Goal: Task Accomplishment & Management: Use online tool/utility

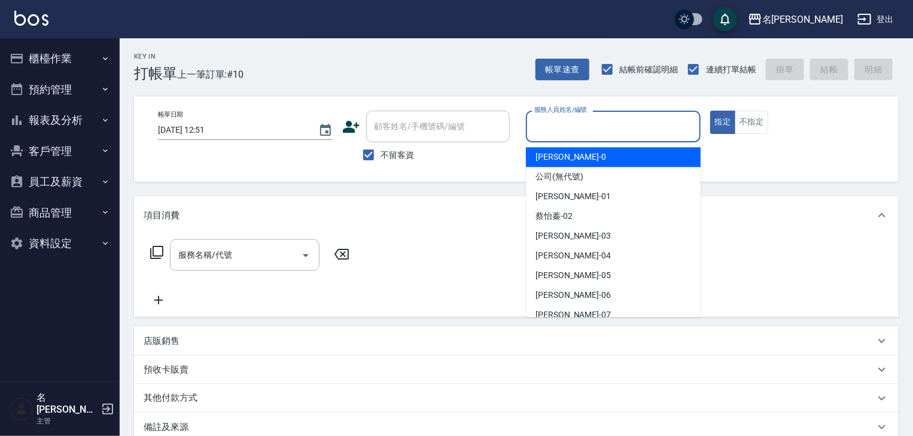
type input "0"
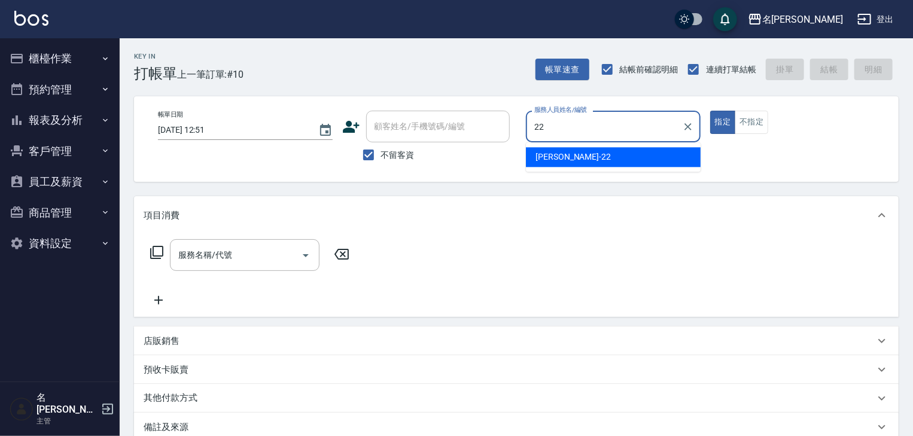
type input "[PERSON_NAME]-22"
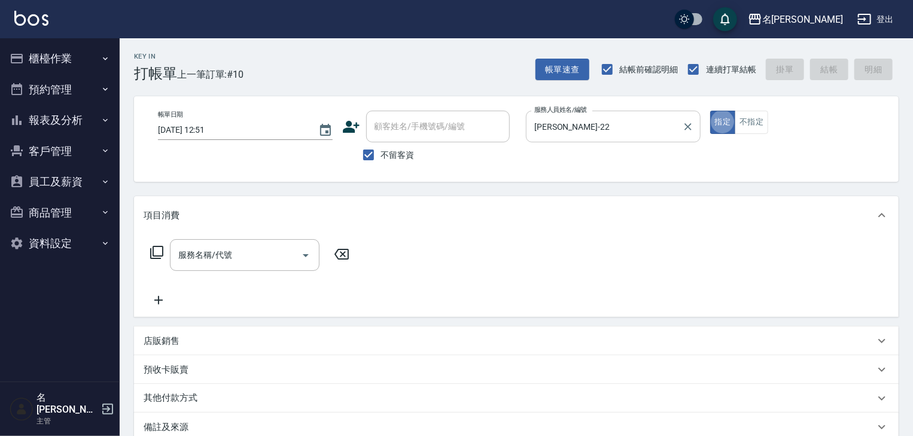
type button "true"
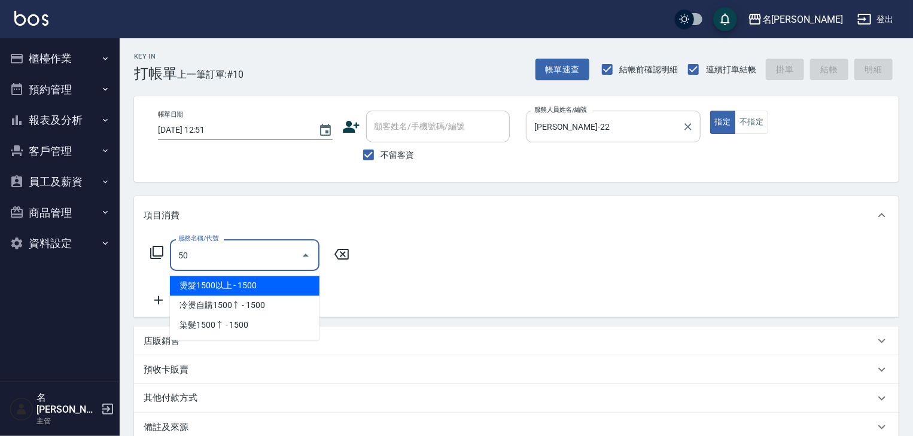
type input "5"
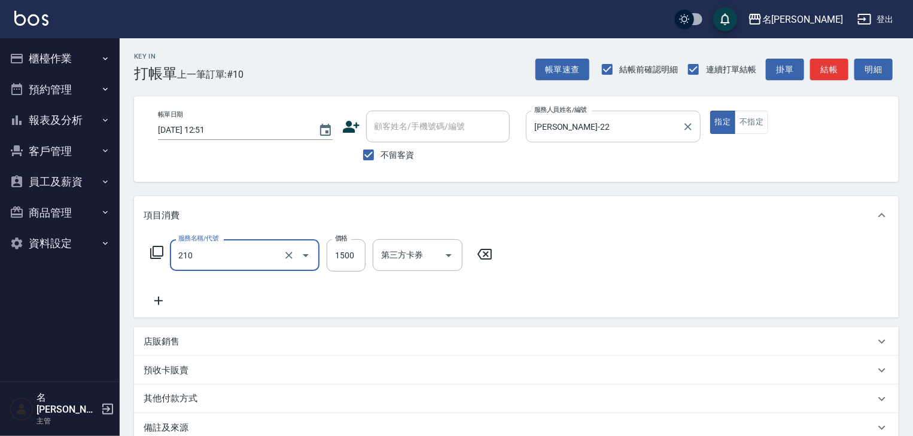
type input "離子燙(自備)(210)"
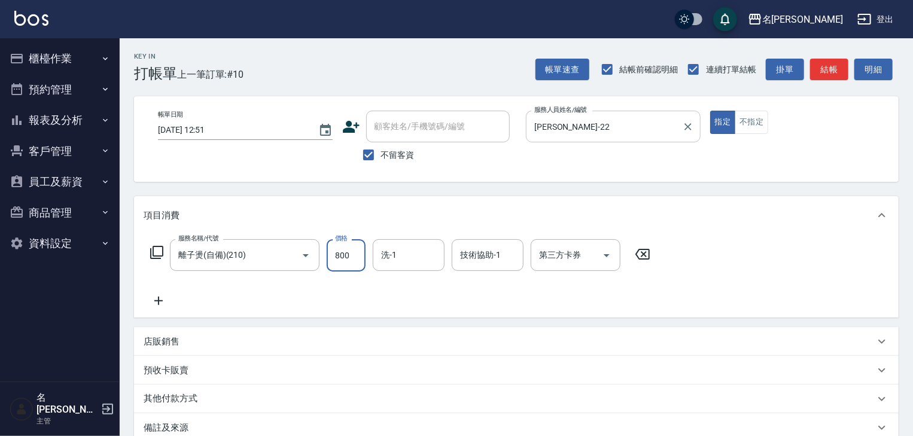
type input "800"
type input "[PERSON_NAME]-23"
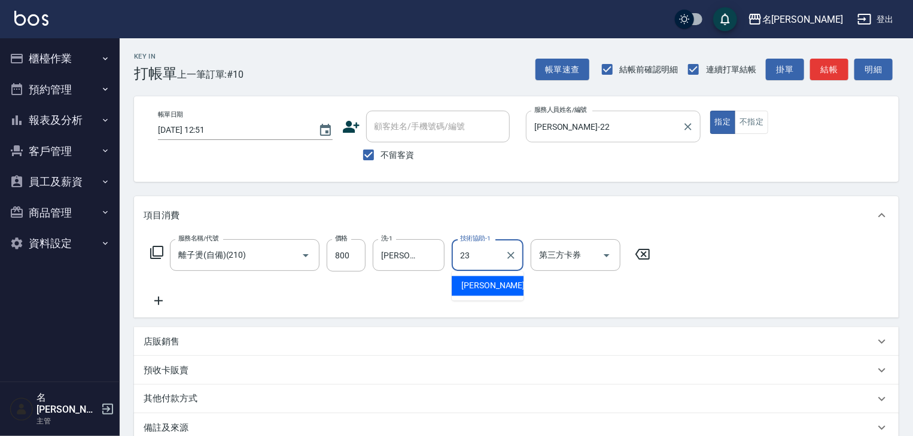
type input "[PERSON_NAME]-23"
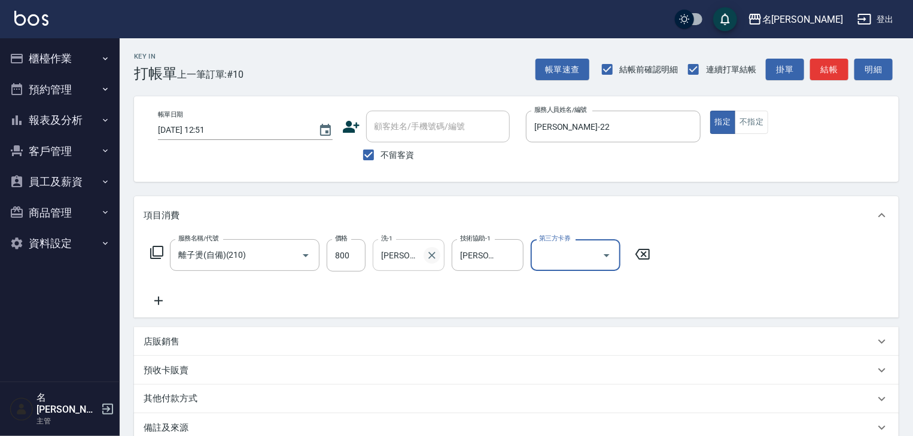
click at [428, 251] on icon "Clear" at bounding box center [432, 255] width 12 height 12
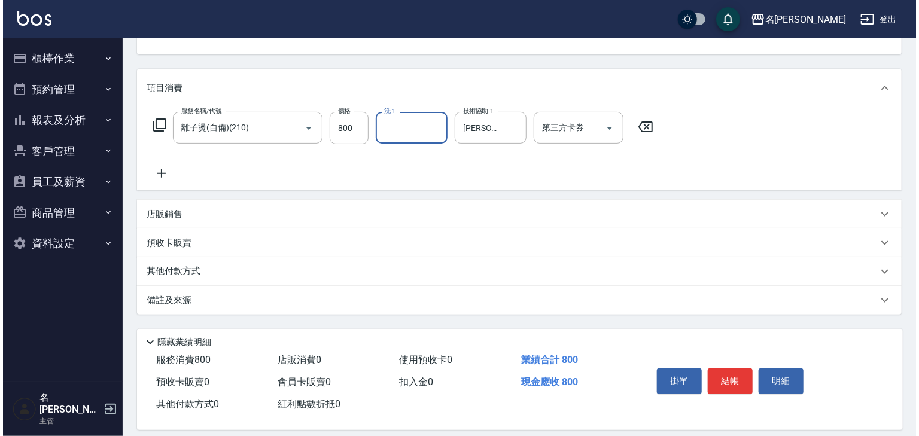
scroll to position [140, 0]
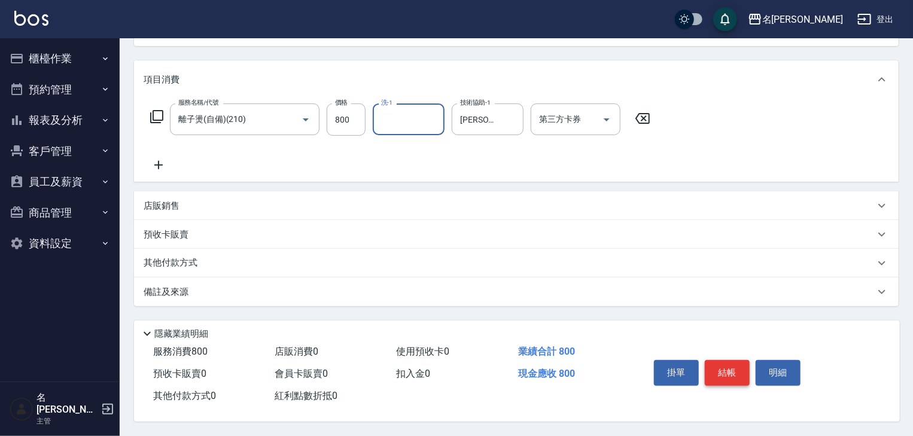
click at [721, 365] on button "結帳" at bounding box center [726, 372] width 45 height 25
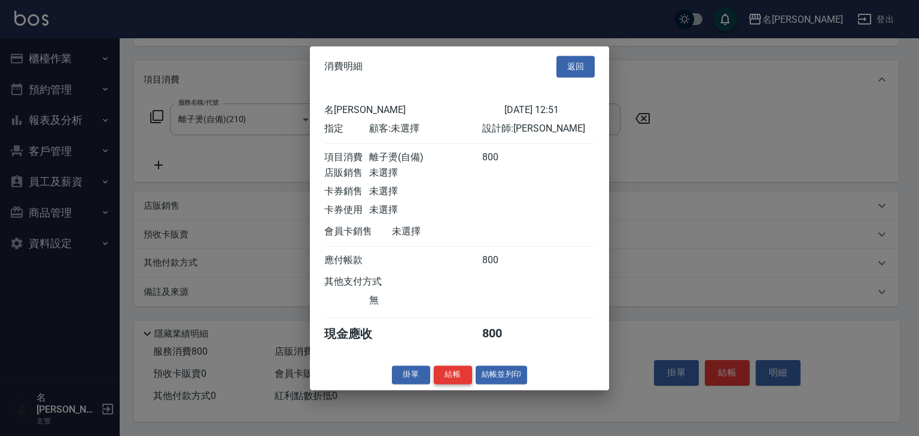
click at [462, 378] on button "結帳" at bounding box center [453, 374] width 38 height 19
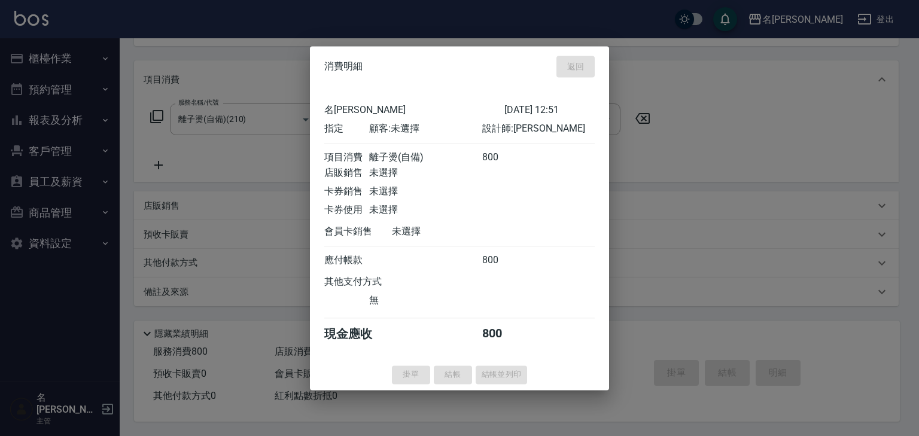
type input "[DATE] 14:08"
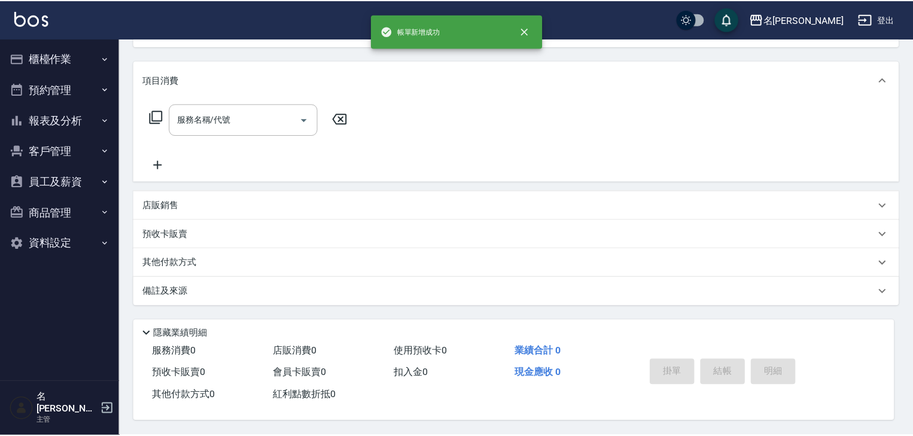
scroll to position [0, 0]
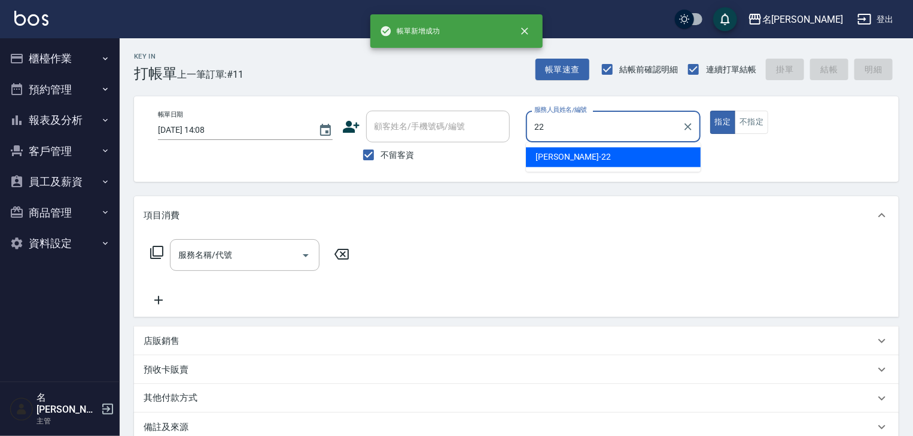
type input "[PERSON_NAME]-22"
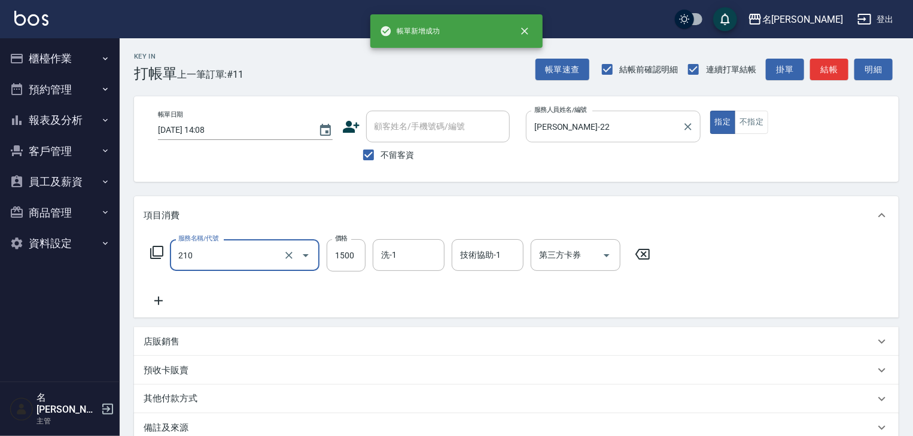
type input "離子燙(自備)(210)"
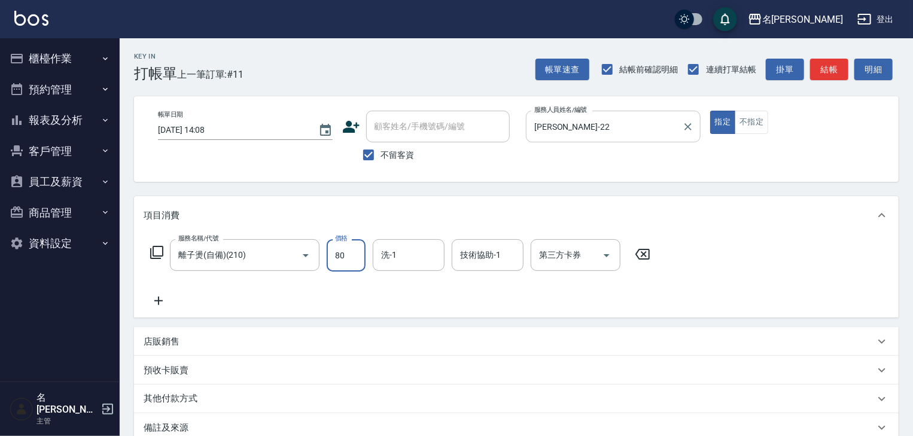
type input "800"
